Goal: Information Seeking & Learning: Learn about a topic

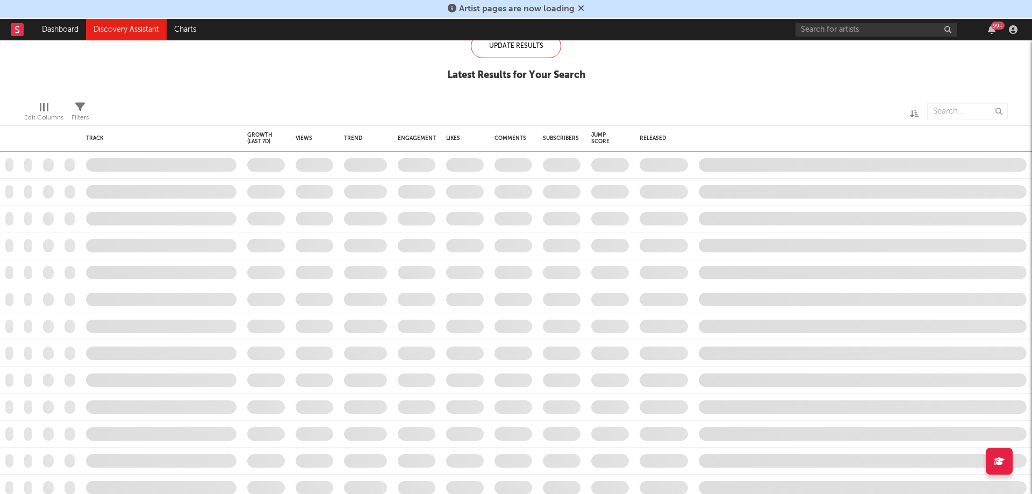
type input "cover"
checkbox input "true"
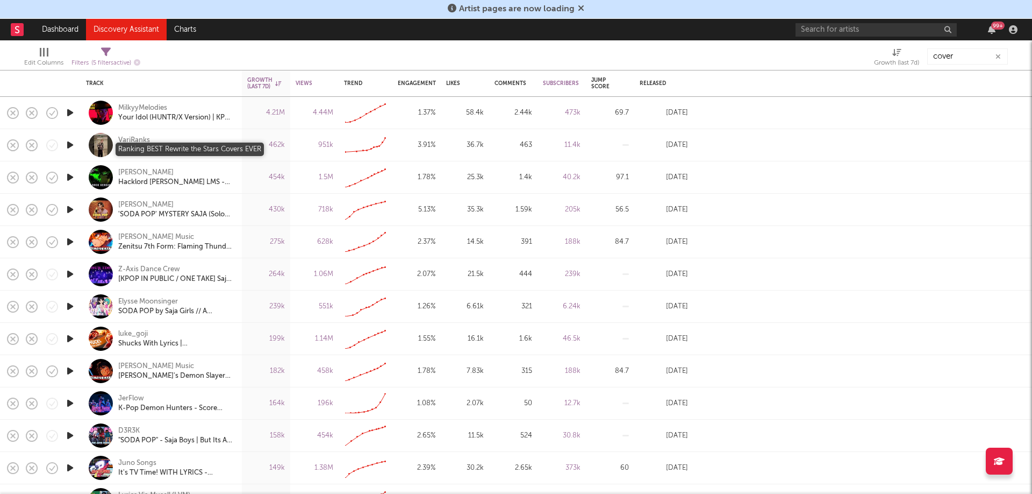
click at [185, 150] on div "Ranking BEST Rewrite the Stars Covers EVER" at bounding box center [176, 150] width 116 height 10
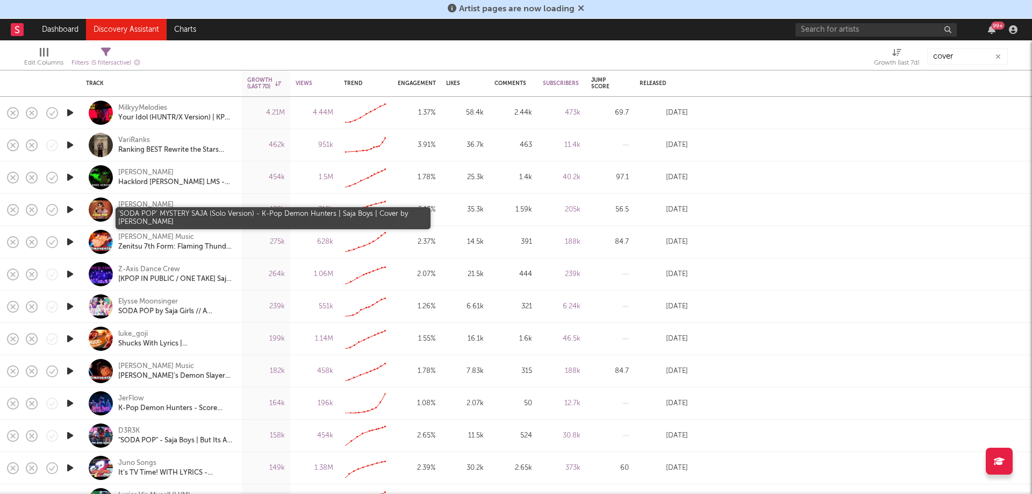
click at [168, 211] on div "'SODA POP' MYSTERY SAJA (Solo Version) - K-Pop Demon Hunters | Saja Boys | Cove…" at bounding box center [176, 215] width 116 height 10
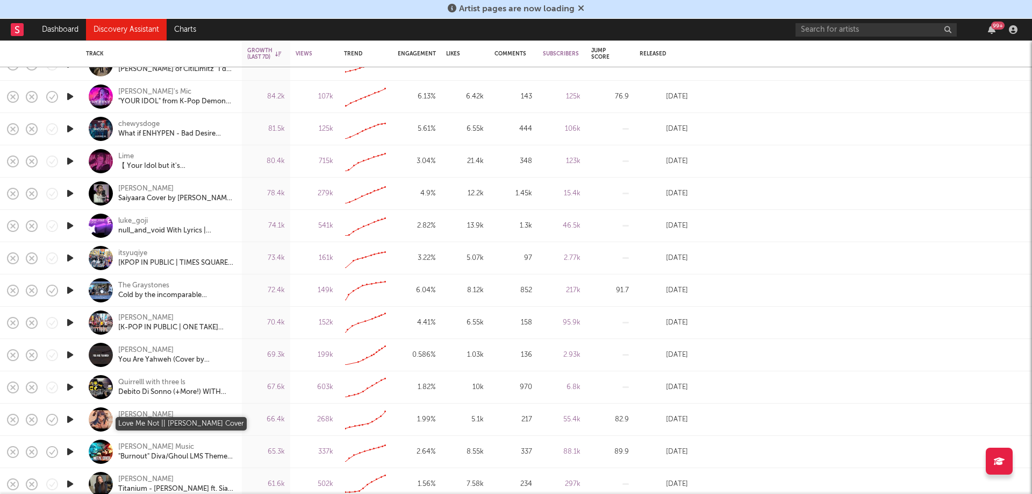
click at [177, 424] on div "Love Me Not || [PERSON_NAME] Cover" at bounding box center [176, 424] width 116 height 10
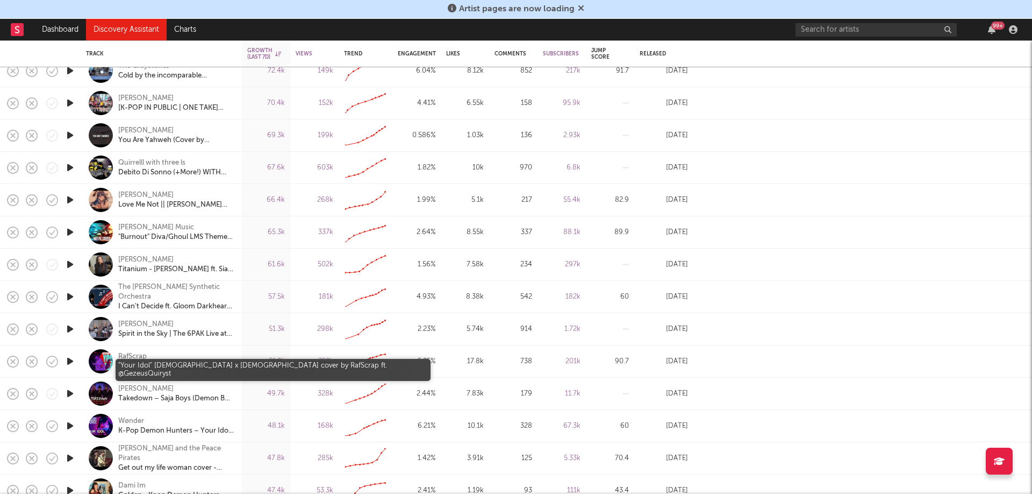
click at [167, 366] on div ""Your Idol" [DEMOGRAPHIC_DATA] x [DEMOGRAPHIC_DATA] cover by RafScrap ft. @Geze…" at bounding box center [176, 366] width 116 height 10
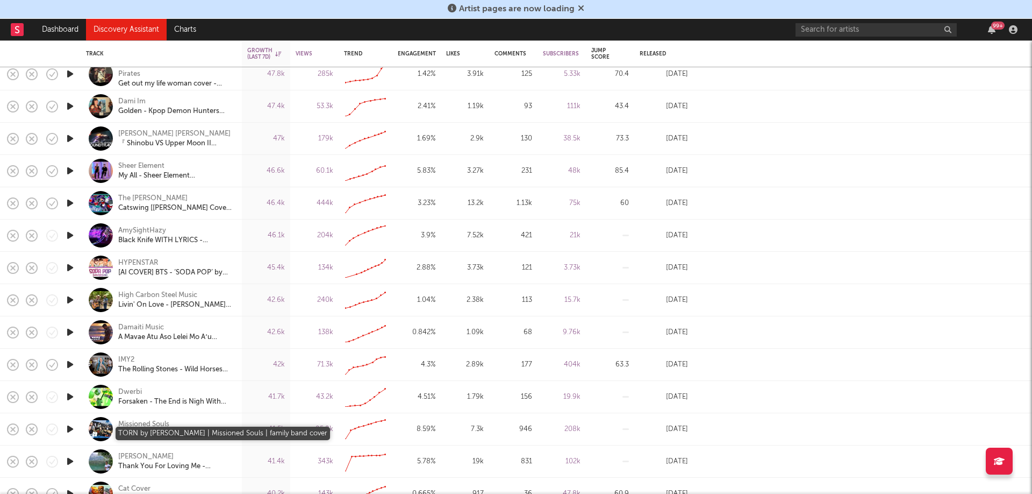
click at [204, 433] on div "TORN by [PERSON_NAME] | Missioned Souls | family band cover" at bounding box center [176, 434] width 116 height 10
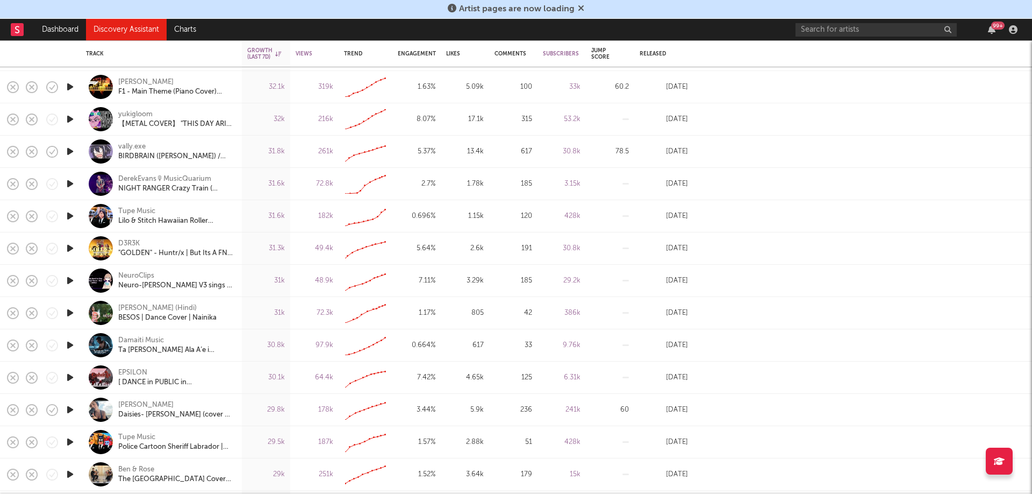
click at [208, 420] on div "[PERSON_NAME] Daisies- [PERSON_NAME] (cover by [PERSON_NAME])" at bounding box center [161, 410] width 151 height 32
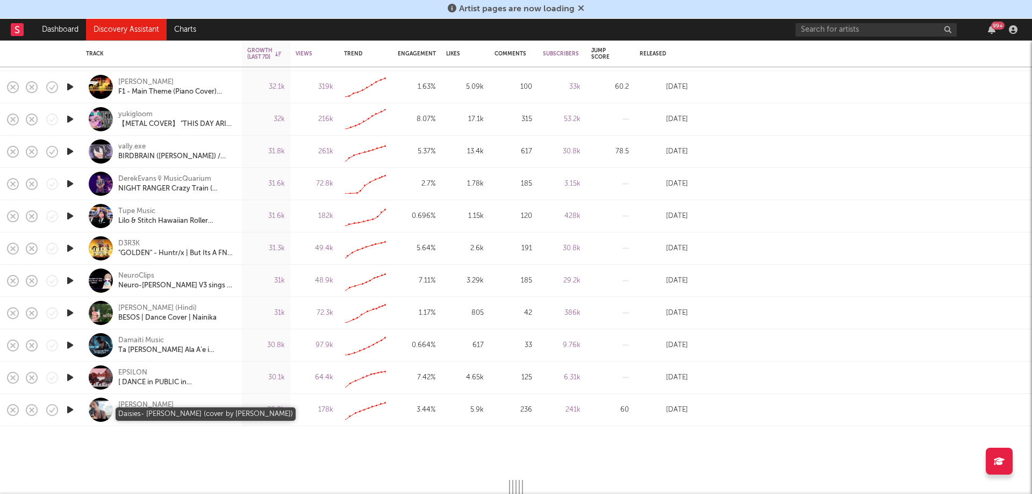
click at [208, 415] on div "Daisies- [PERSON_NAME] (cover by [PERSON_NAME])" at bounding box center [176, 415] width 116 height 10
select select "1w"
